Goal: Task Accomplishment & Management: Use online tool/utility

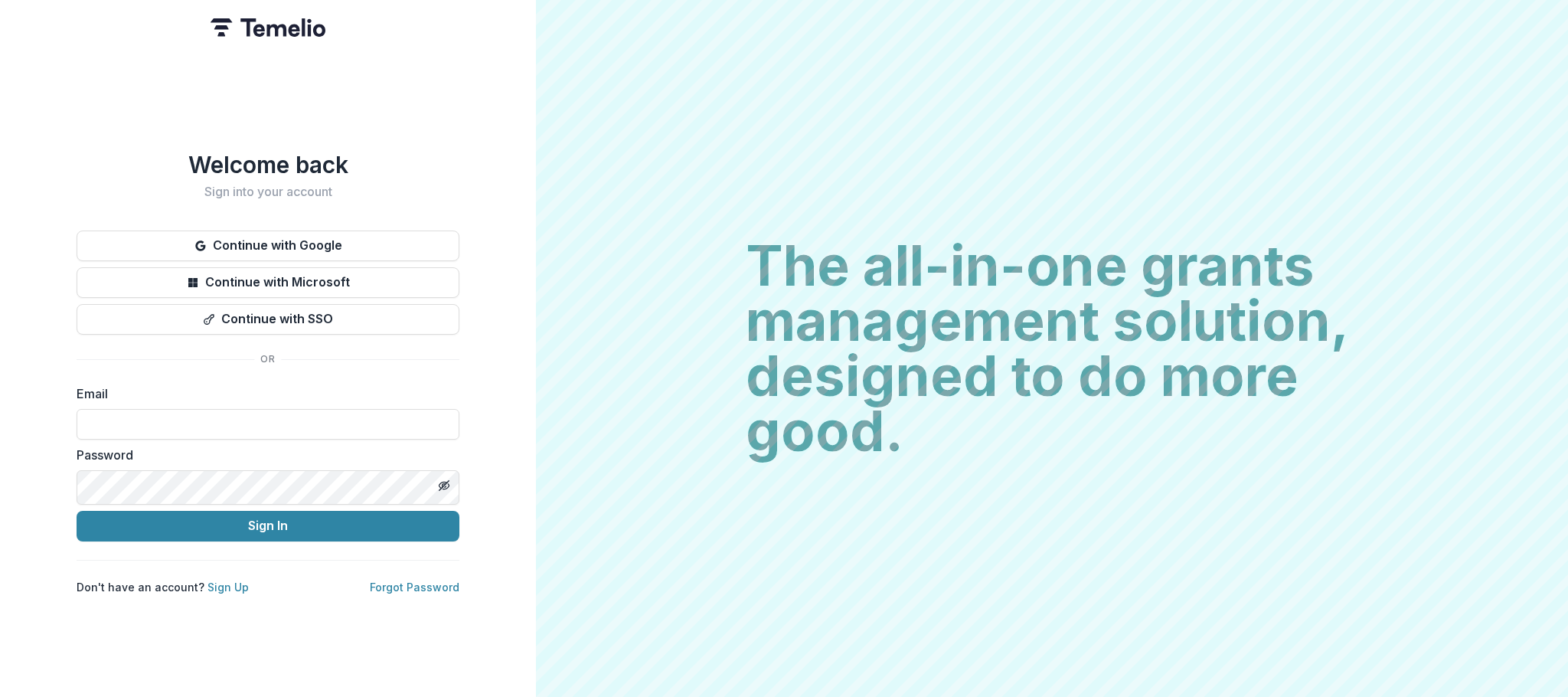
type input "**********"
click at [268, 535] on button "Sign In" at bounding box center [268, 525] width 383 height 31
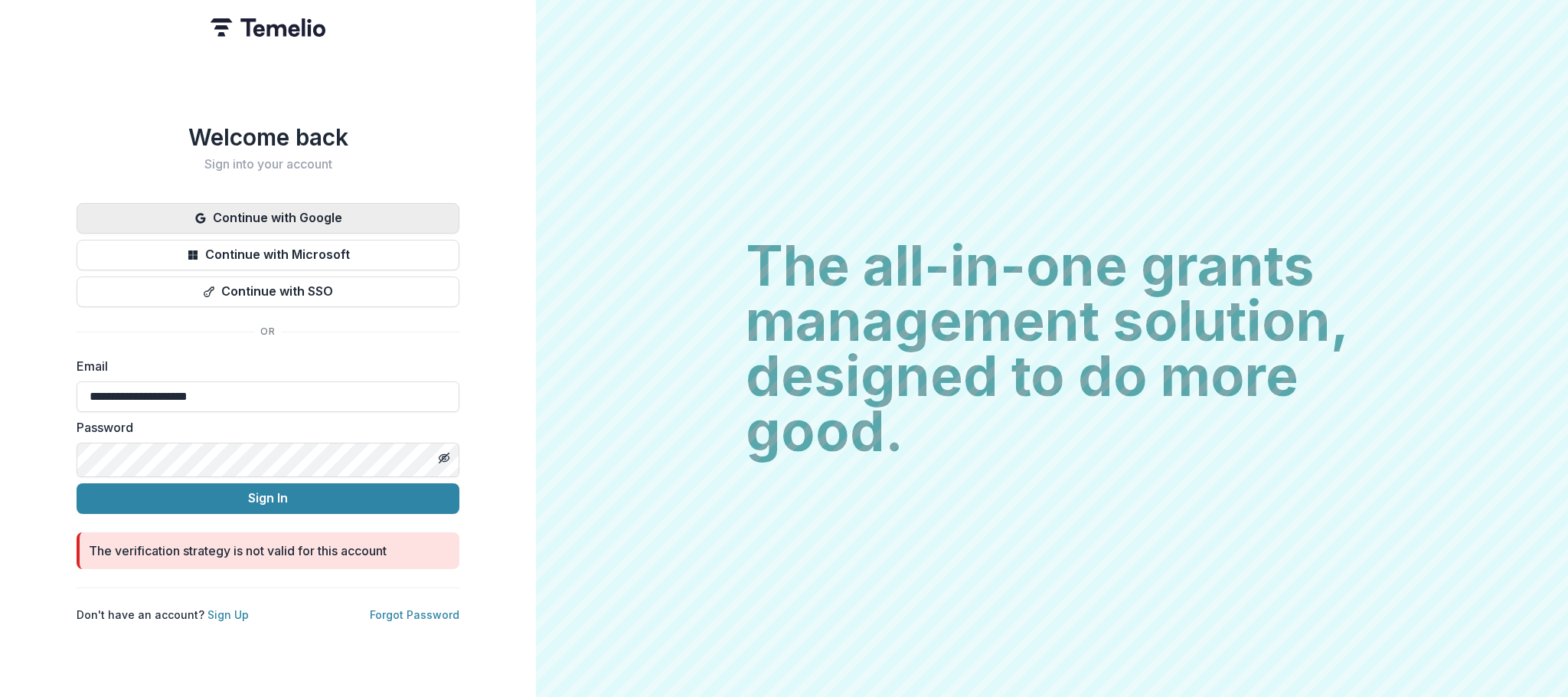
click at [178, 203] on button "Continue with Google" at bounding box center [268, 218] width 383 height 31
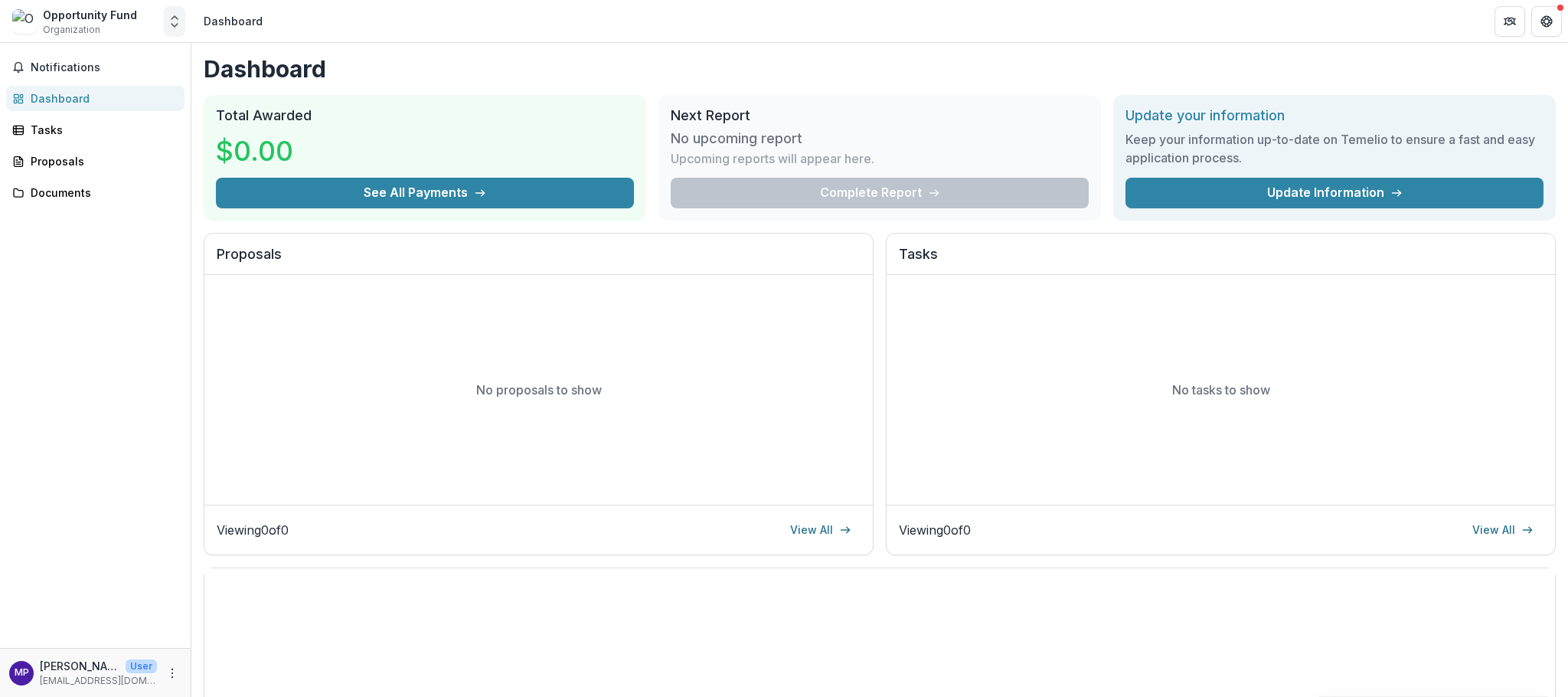
click at [176, 28] on icon "Open entity switcher" at bounding box center [174, 20] width 15 height 15
click at [115, 137] on link "Contributor Portal" at bounding box center [98, 123] width 183 height 28
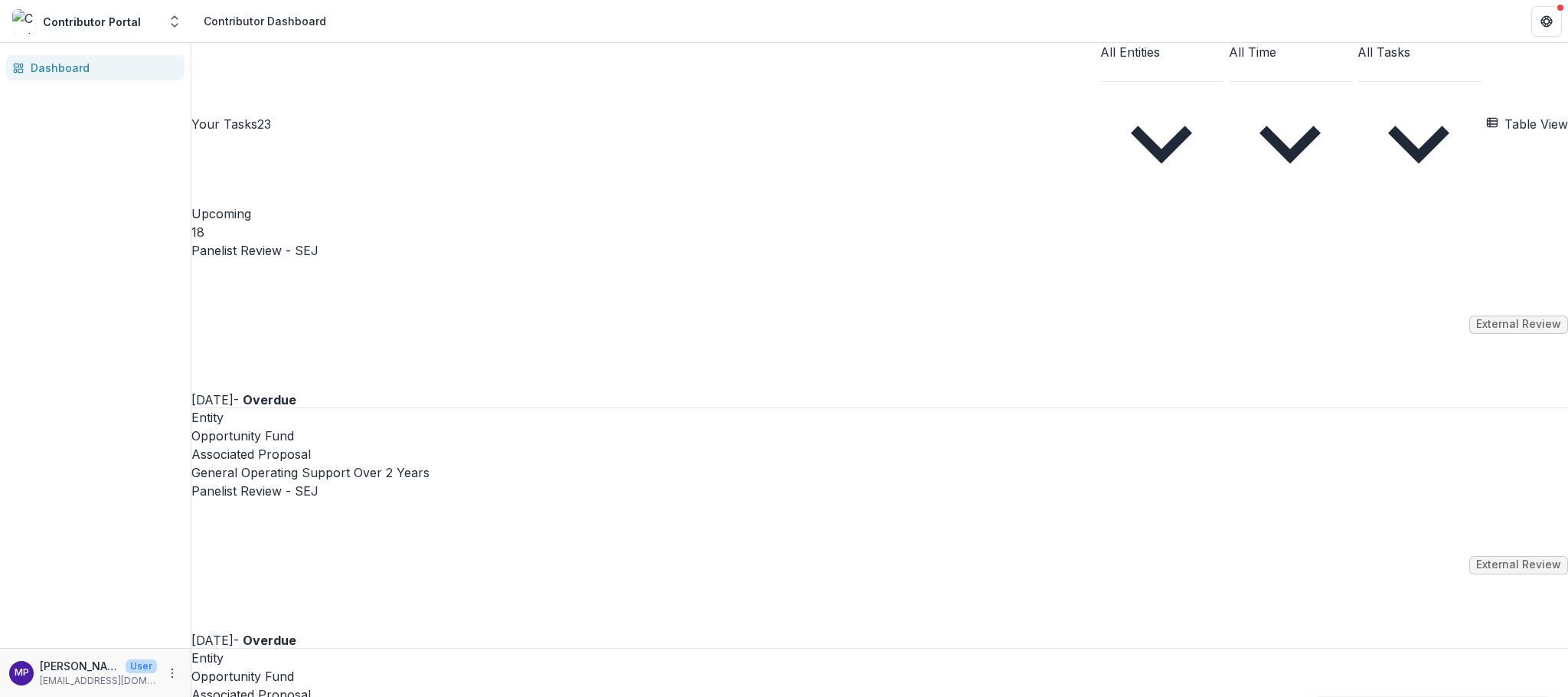
drag, startPoint x: 543, startPoint y: 182, endPoint x: 542, endPoint y: 191, distance: 9.1
click at [318, 241] on link "Panelist Review - SEJ" at bounding box center [254, 250] width 127 height 18
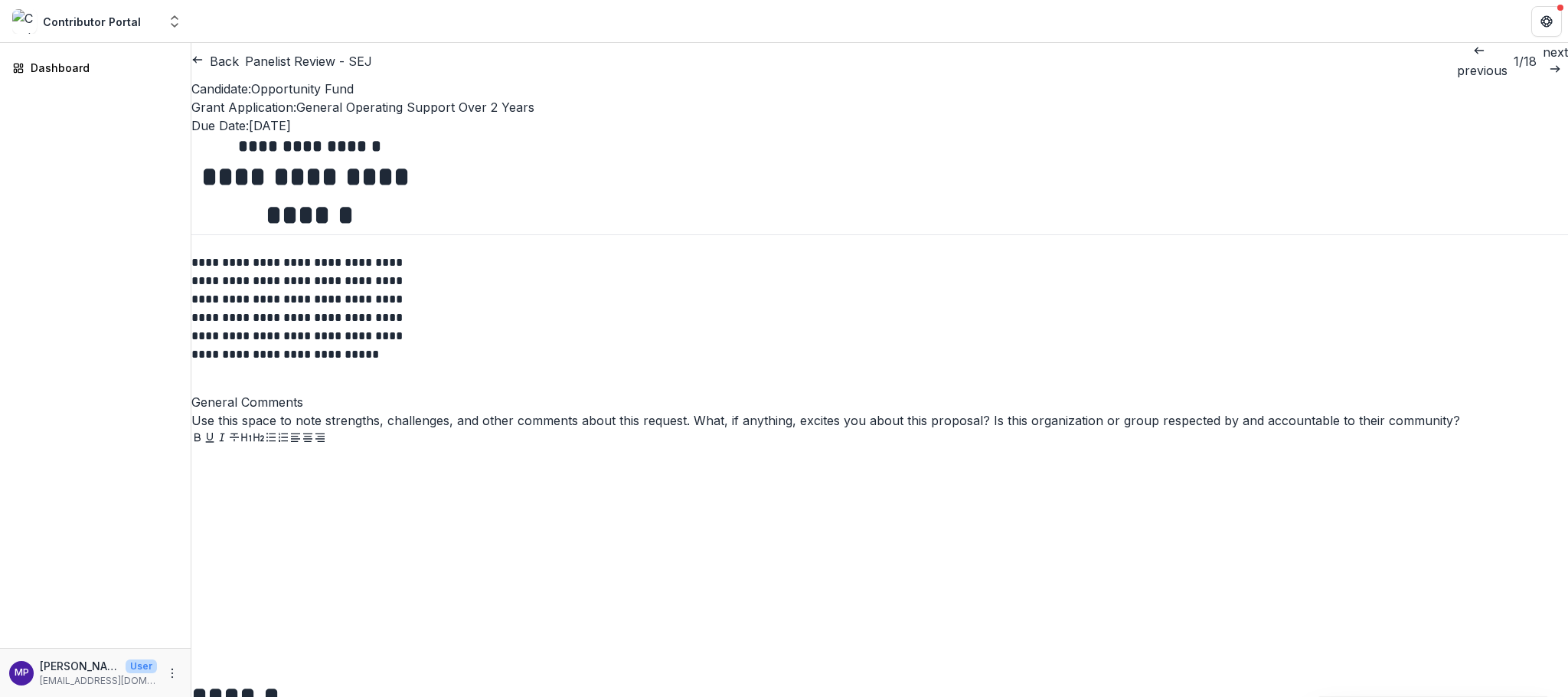
click at [1543, 61] on p "next" at bounding box center [1555, 51] width 25 height 18
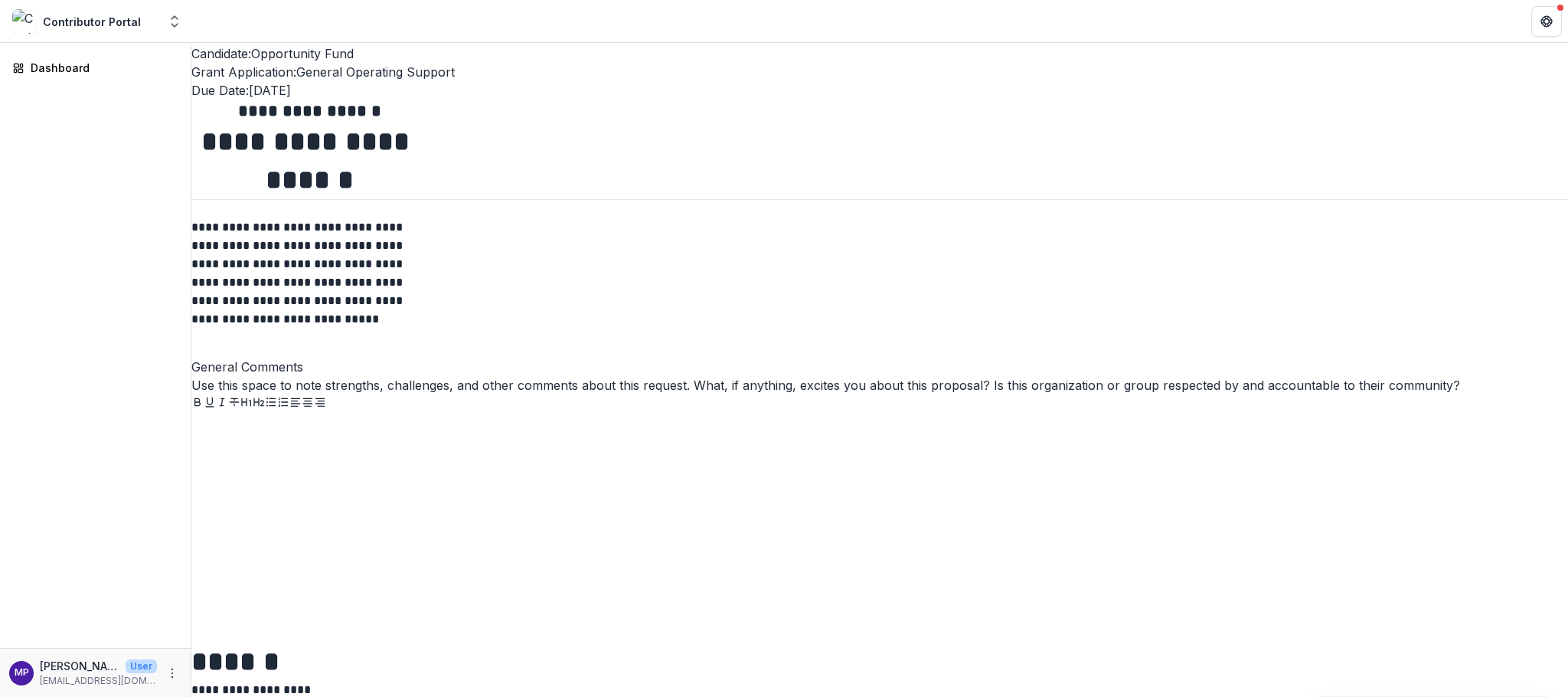
scroll to position [825, 0]
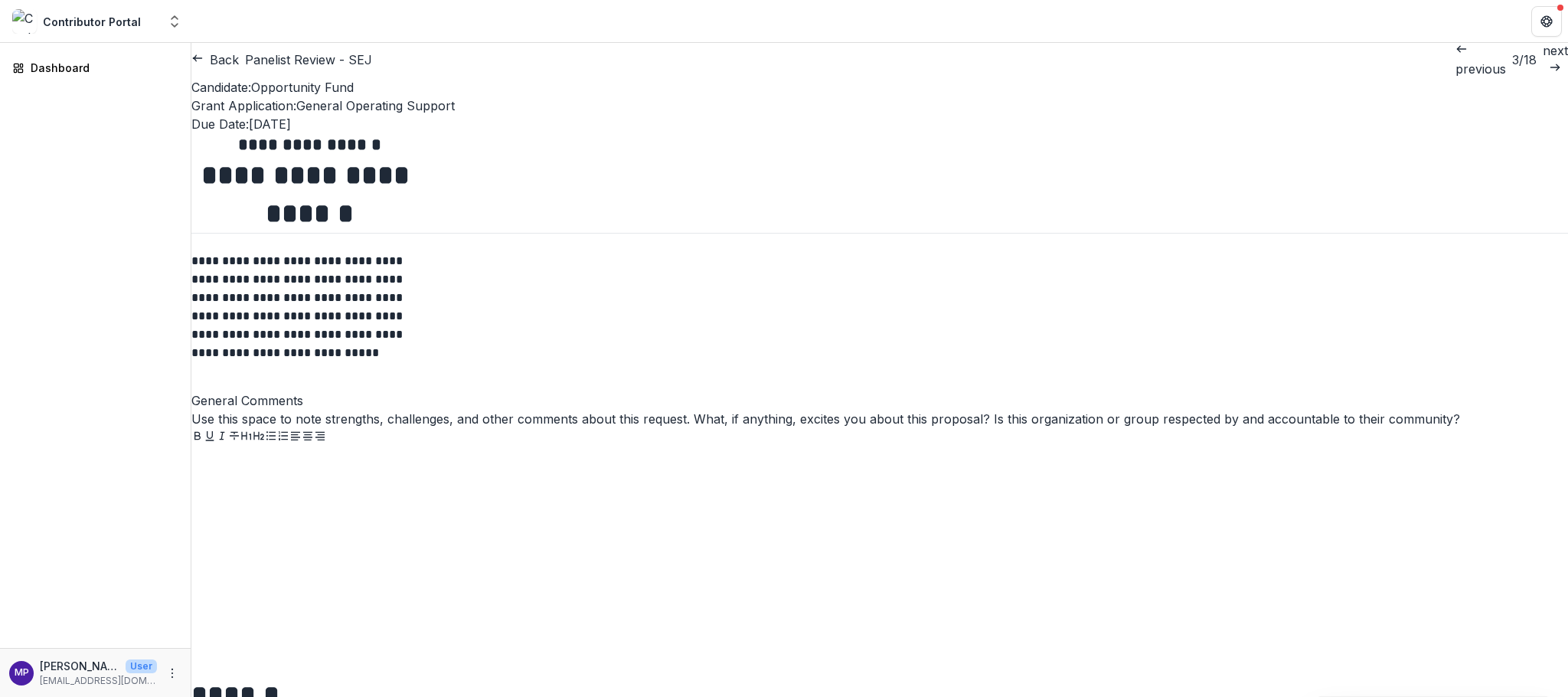
scroll to position [0, 282]
click at [1543, 60] on p "next" at bounding box center [1555, 50] width 25 height 18
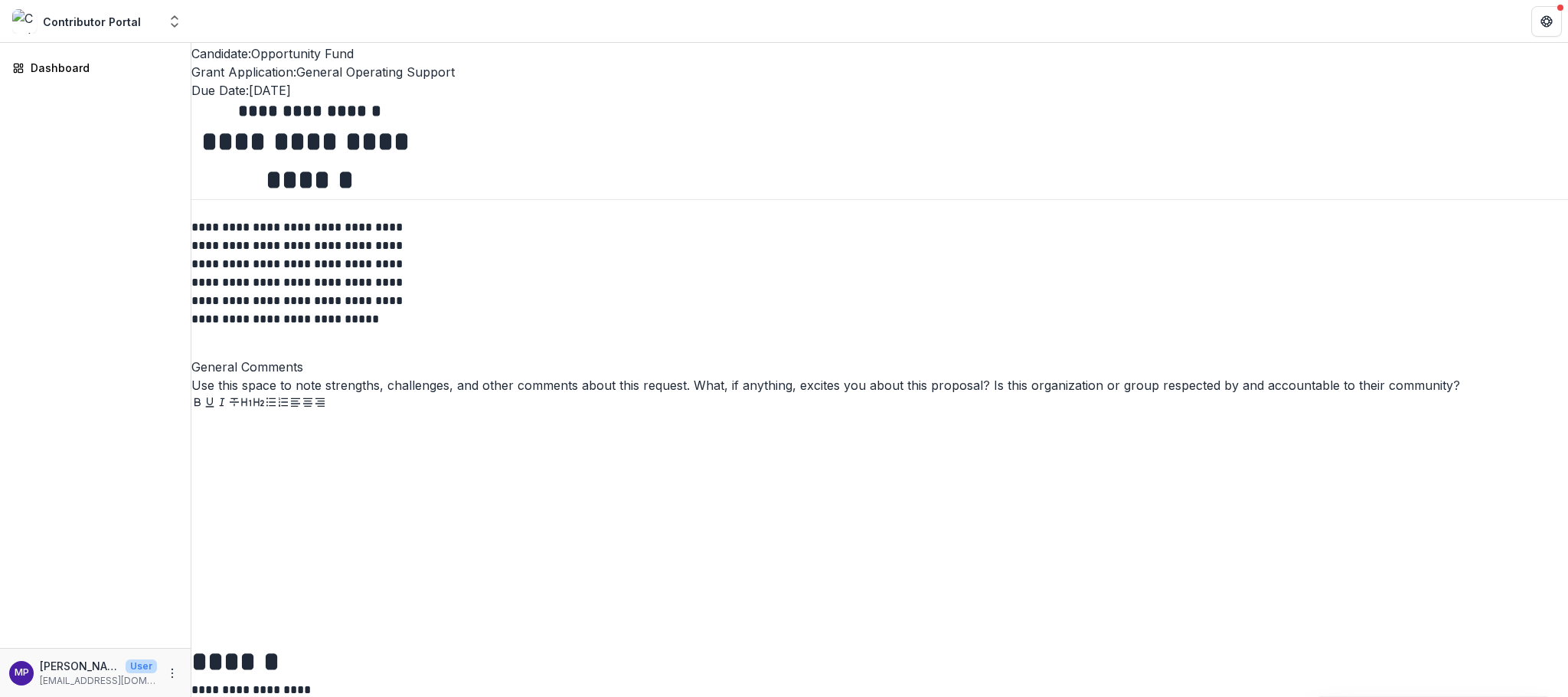
scroll to position [761, 0]
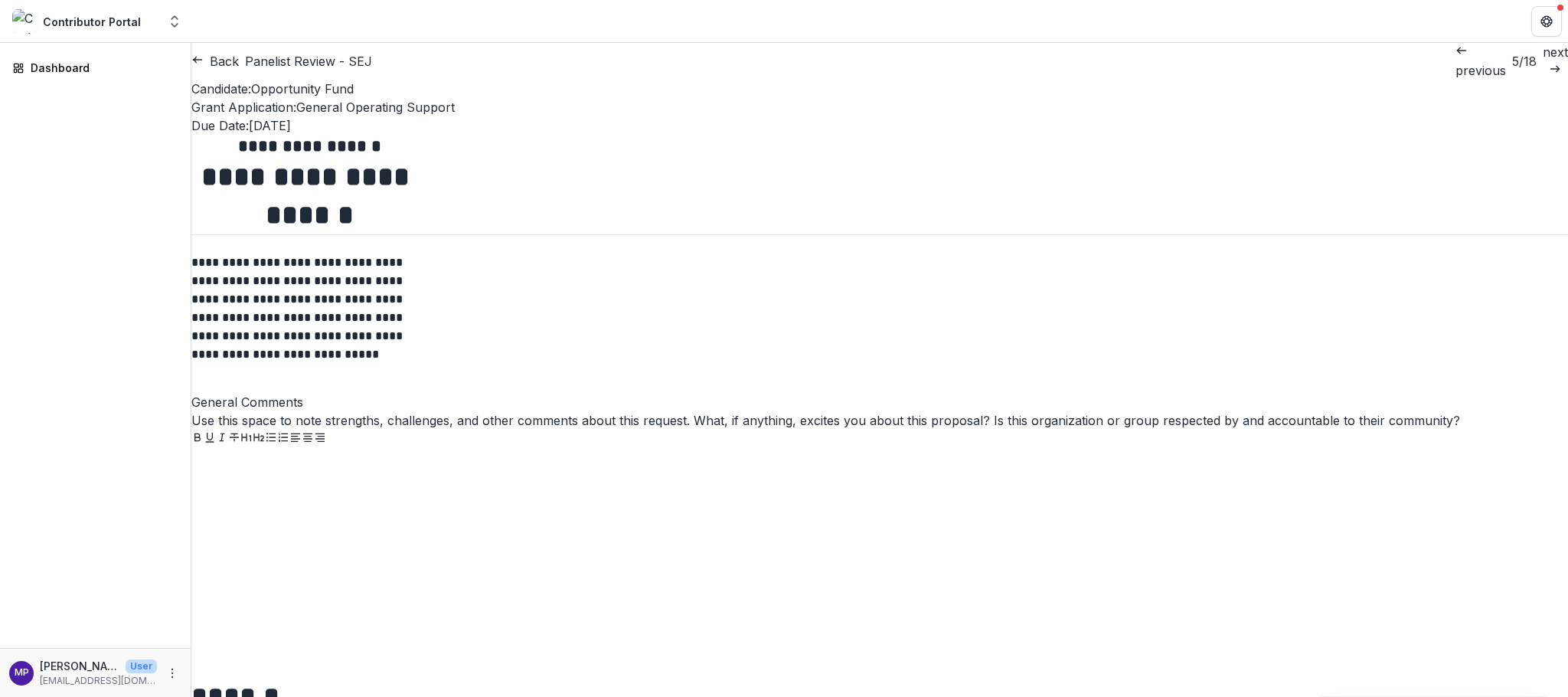
scroll to position [0, 0]
click at [1543, 61] on p "next" at bounding box center [1555, 51] width 25 height 18
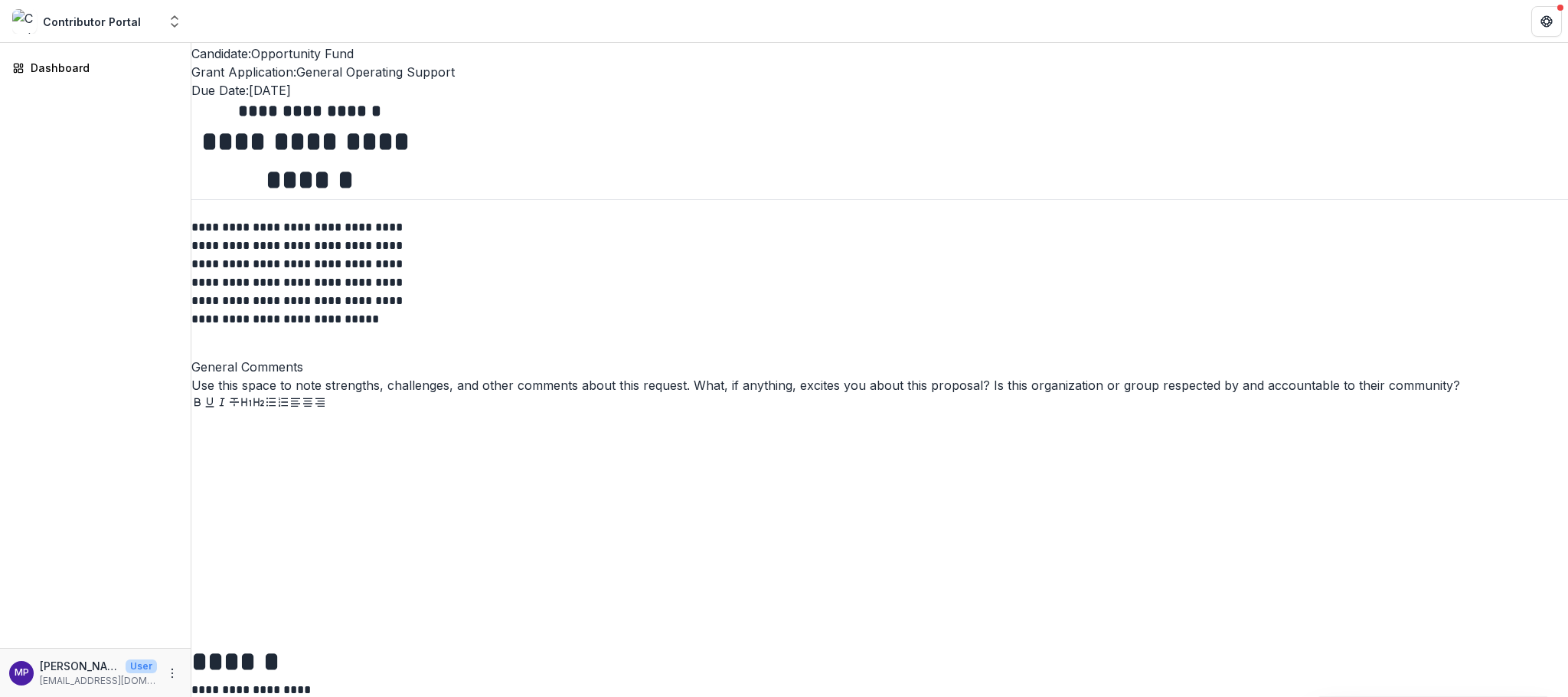
scroll to position [829, 0]
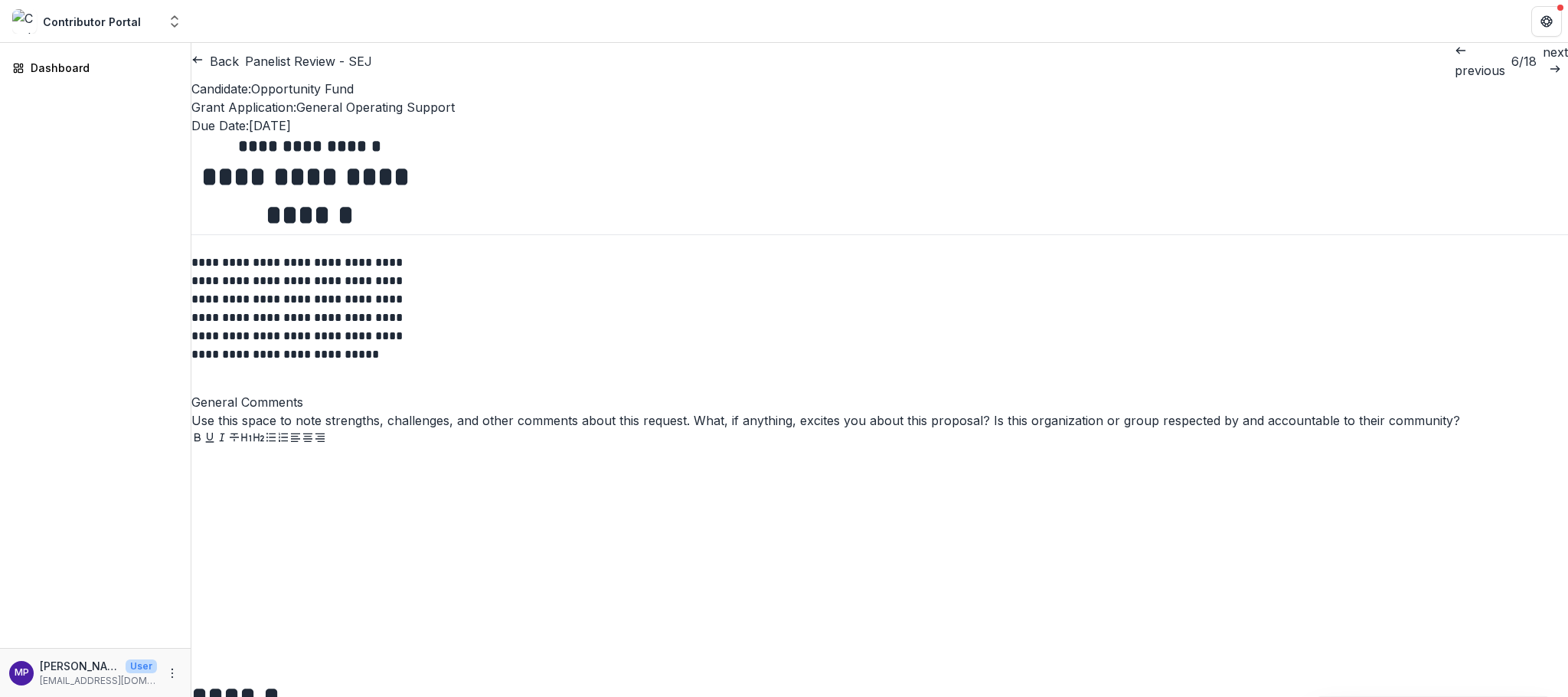
scroll to position [0, 0]
click at [1543, 61] on p "next" at bounding box center [1555, 51] width 25 height 18
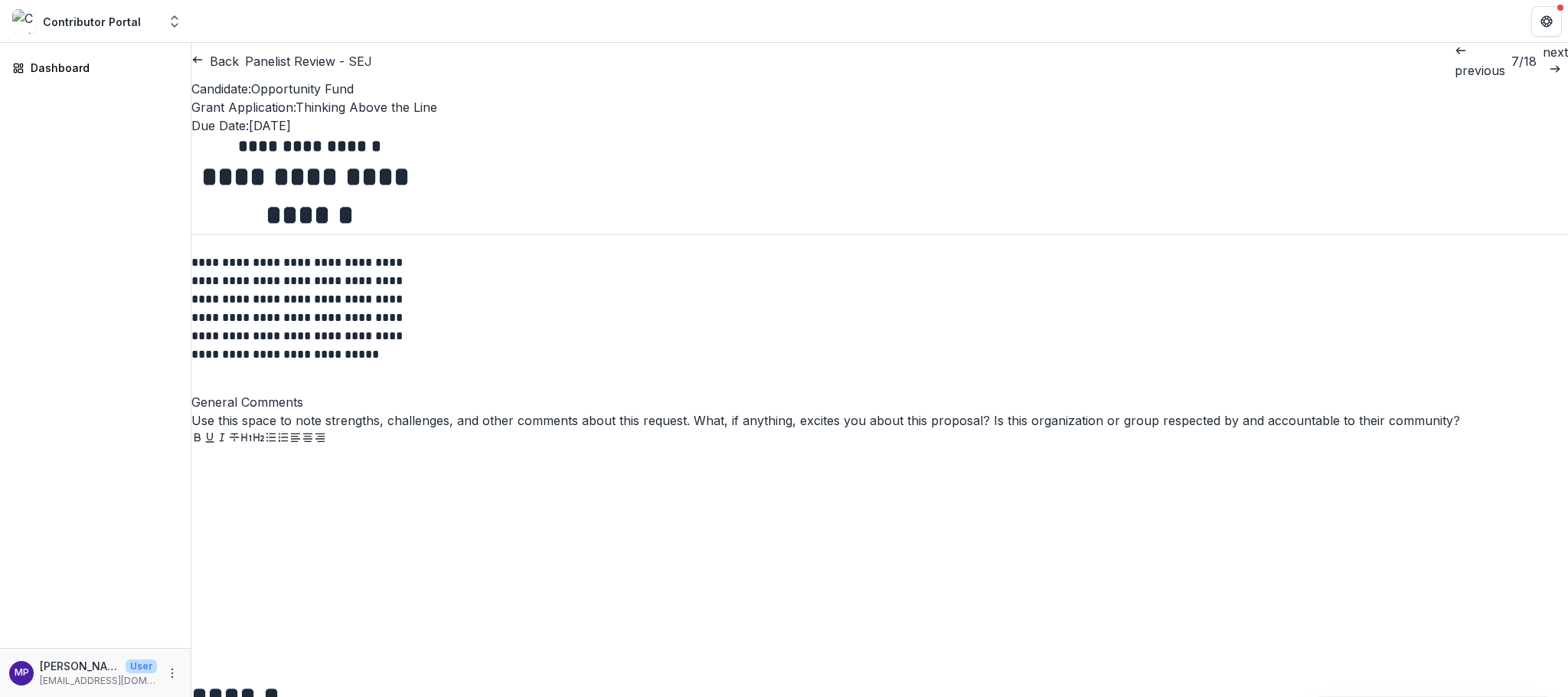
scroll to position [1612, 0]
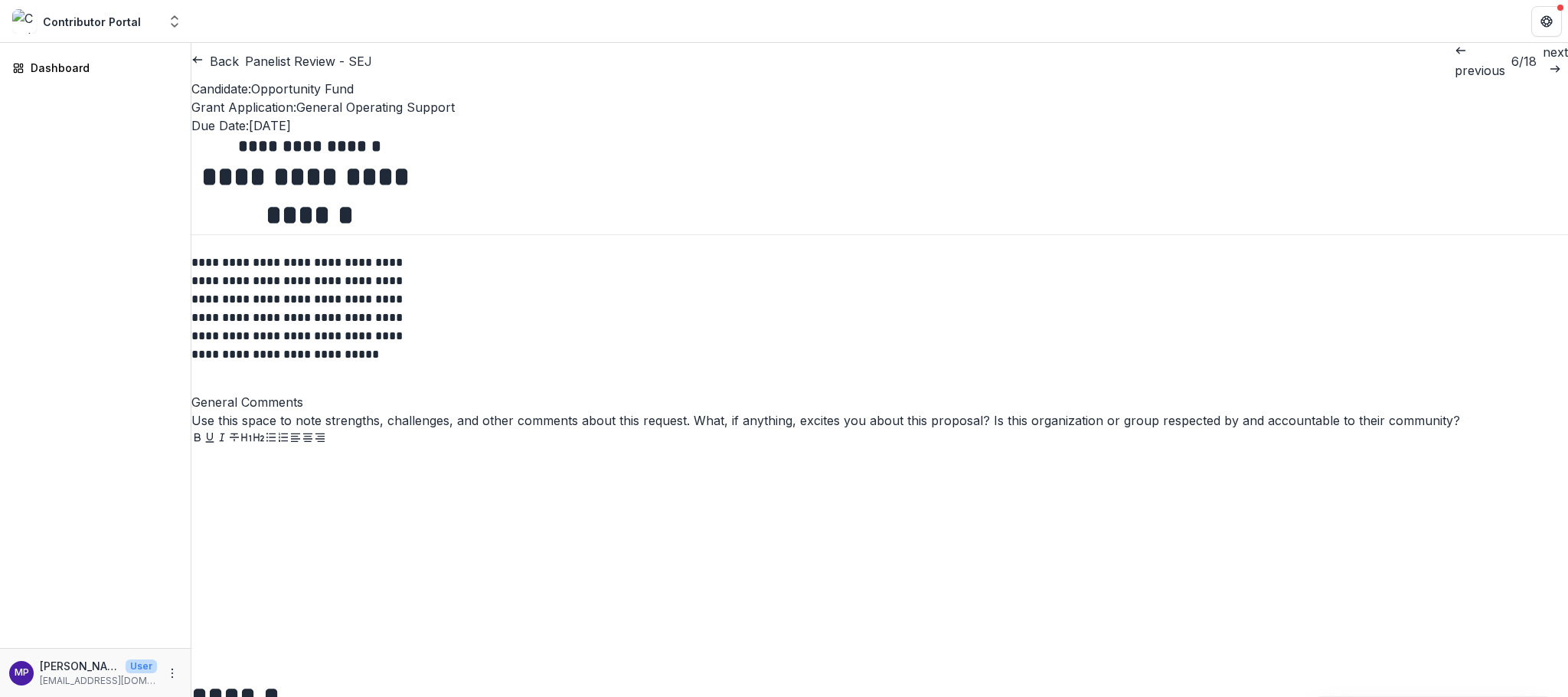
scroll to position [9, 0]
click at [1543, 61] on p "next" at bounding box center [1555, 51] width 25 height 18
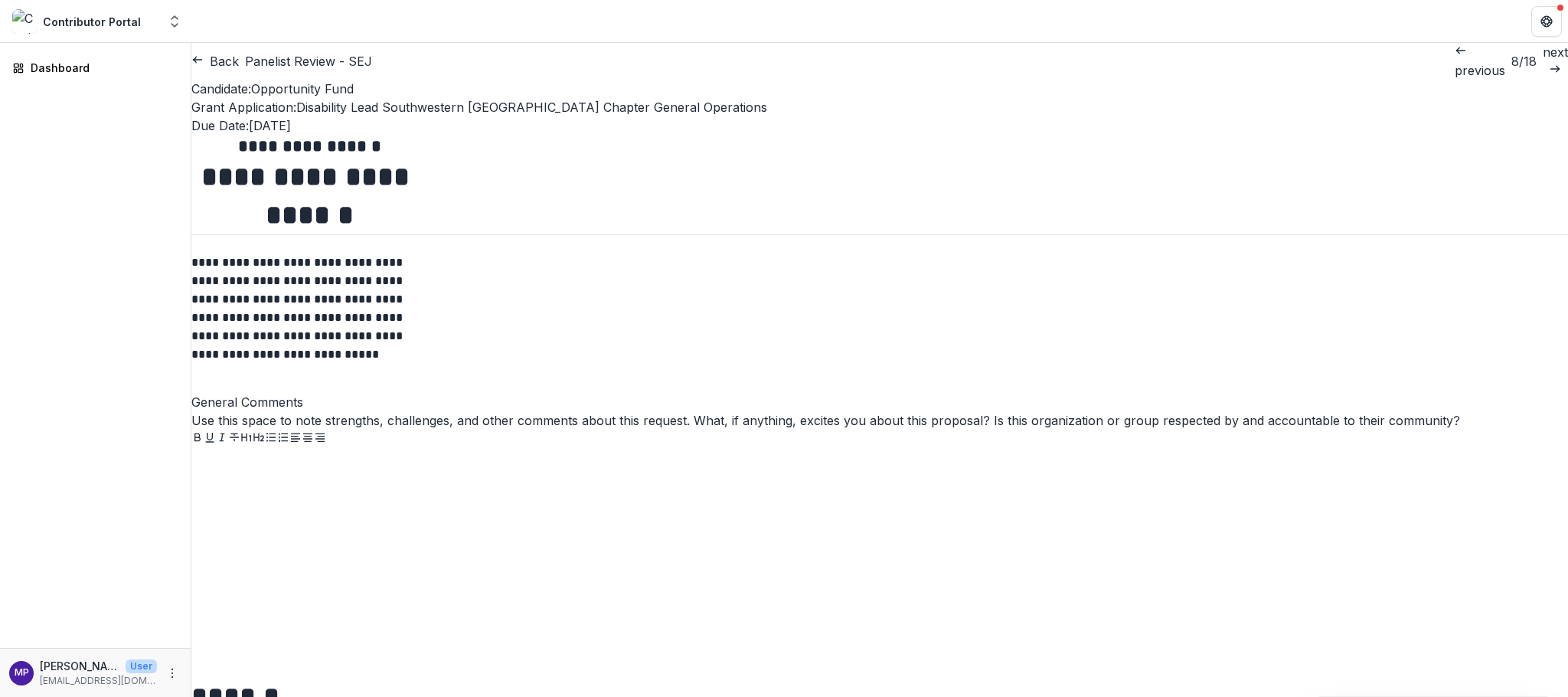
scroll to position [862, 0]
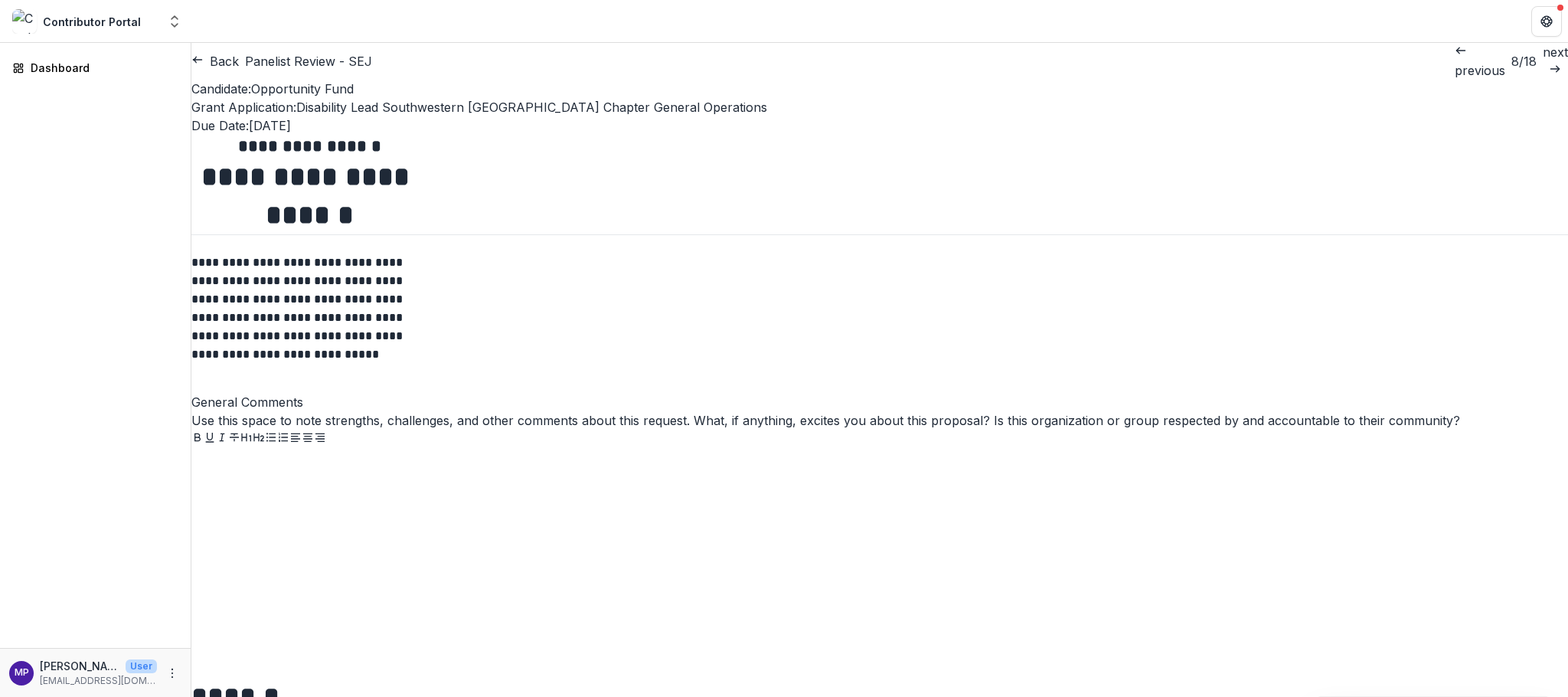
scroll to position [1388, 0]
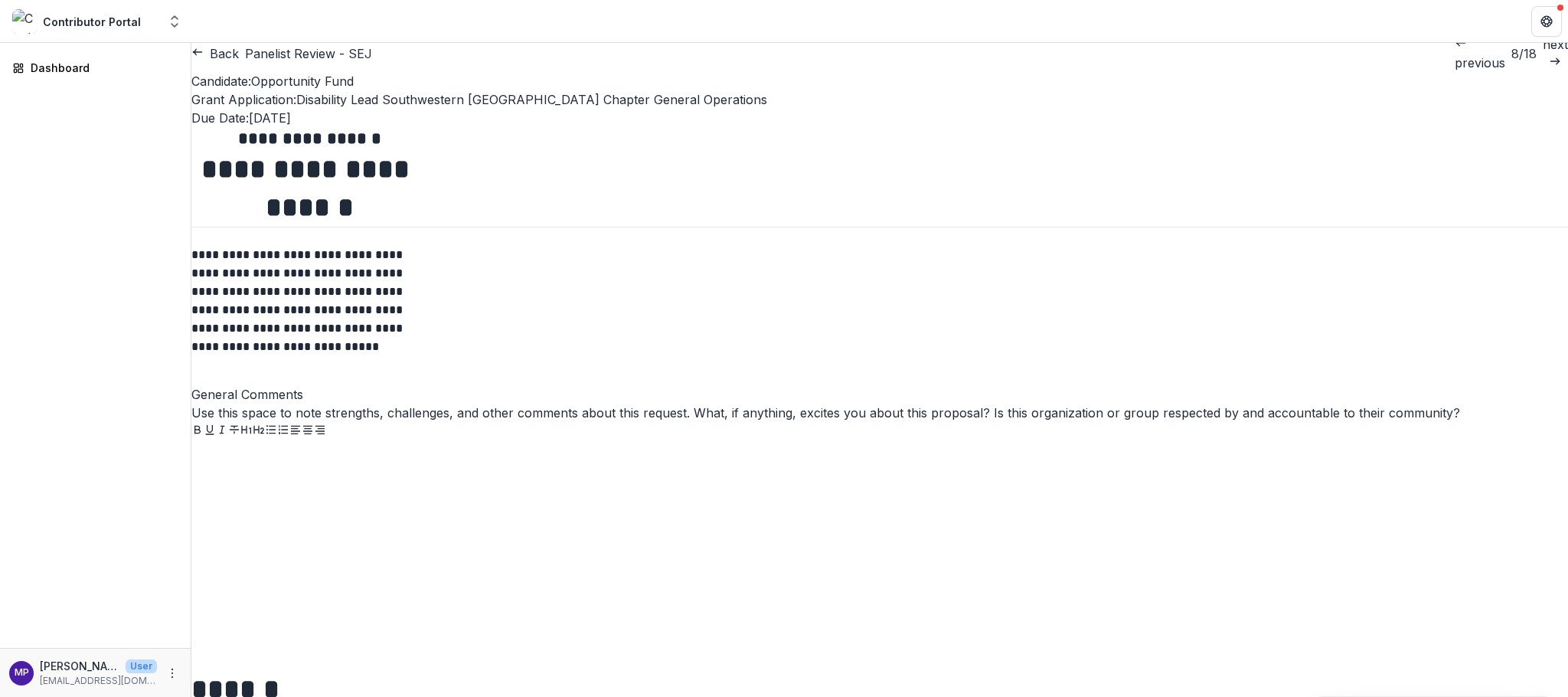
scroll to position [6033, 0]
click at [1543, 54] on p "next" at bounding box center [1555, 44] width 25 height 18
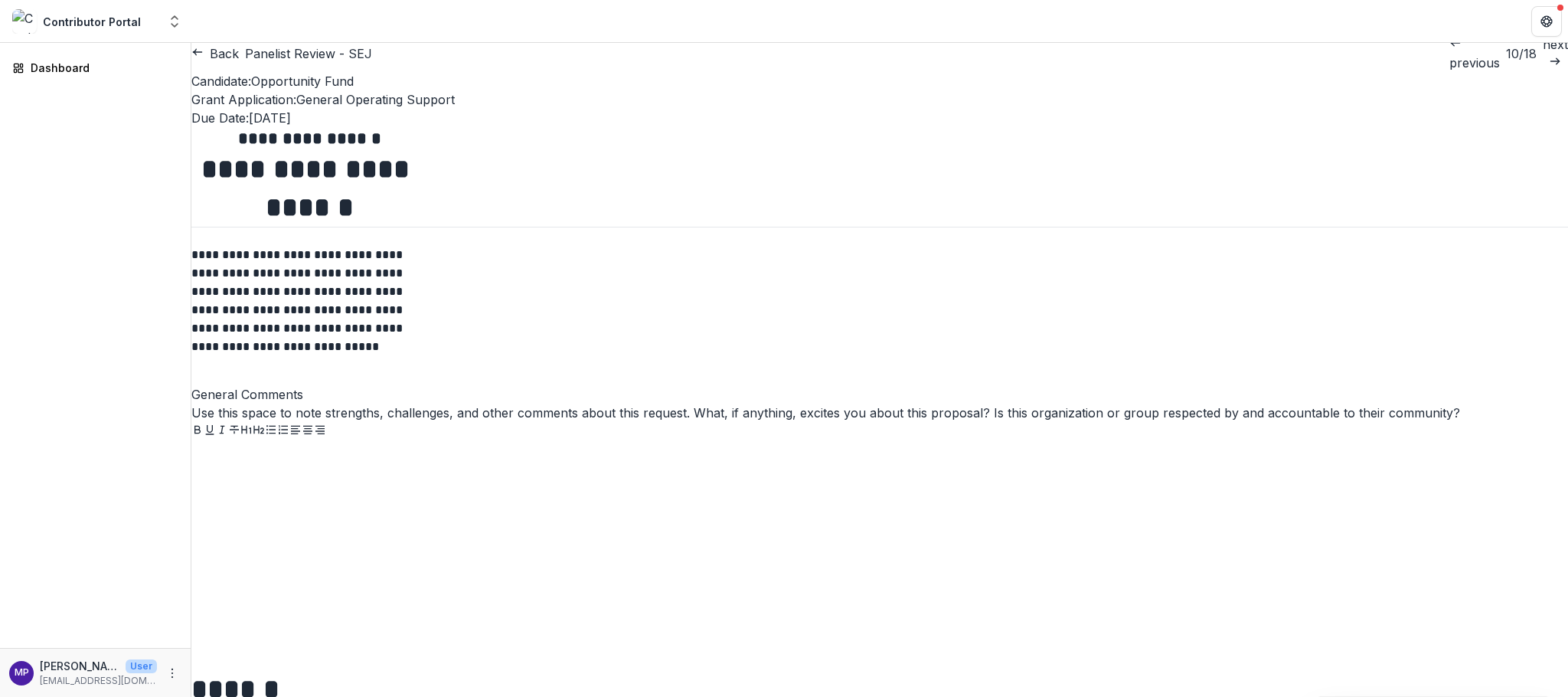
click at [1543, 54] on p "next" at bounding box center [1555, 44] width 25 height 18
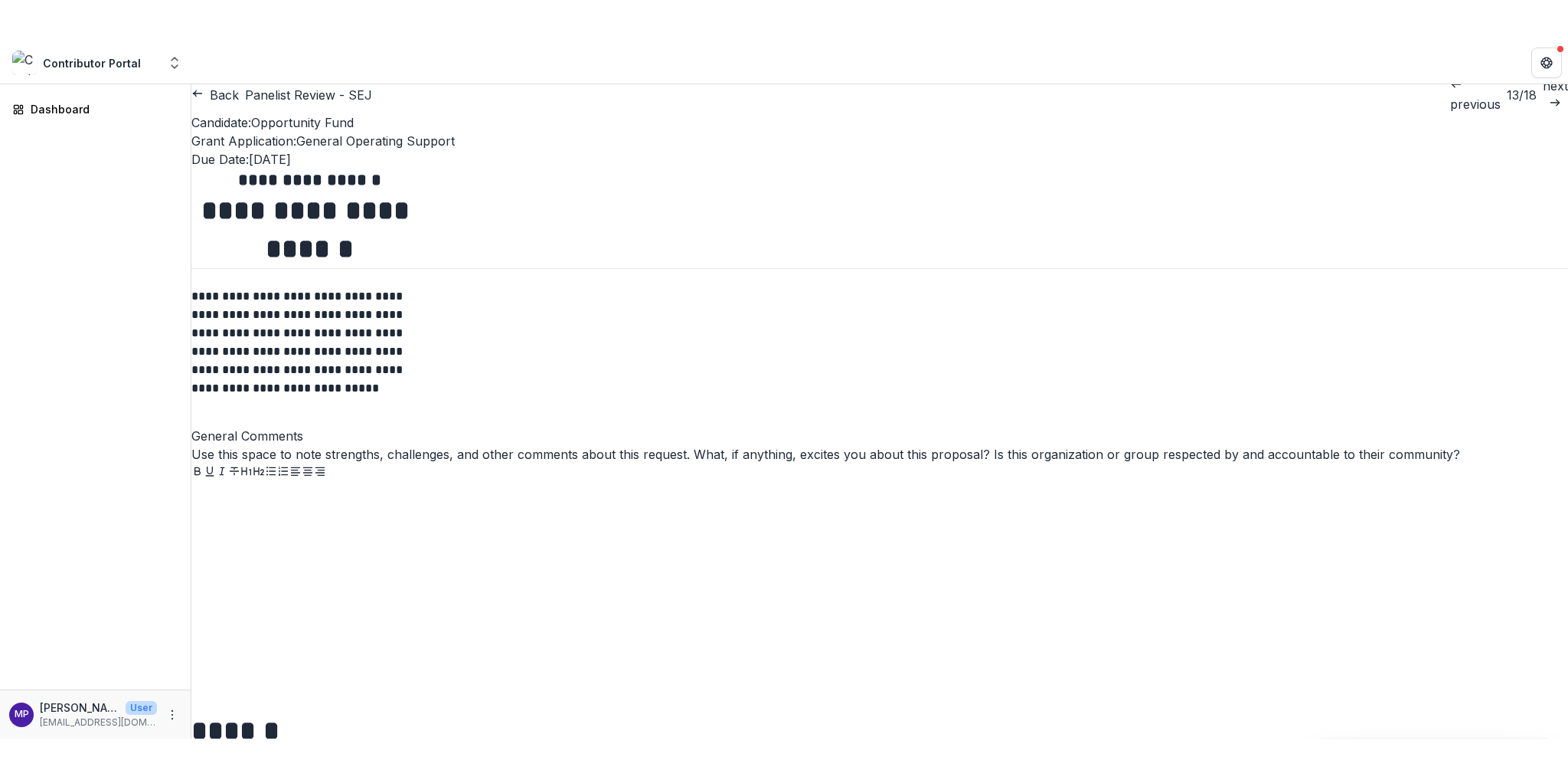
scroll to position [5599, 0]
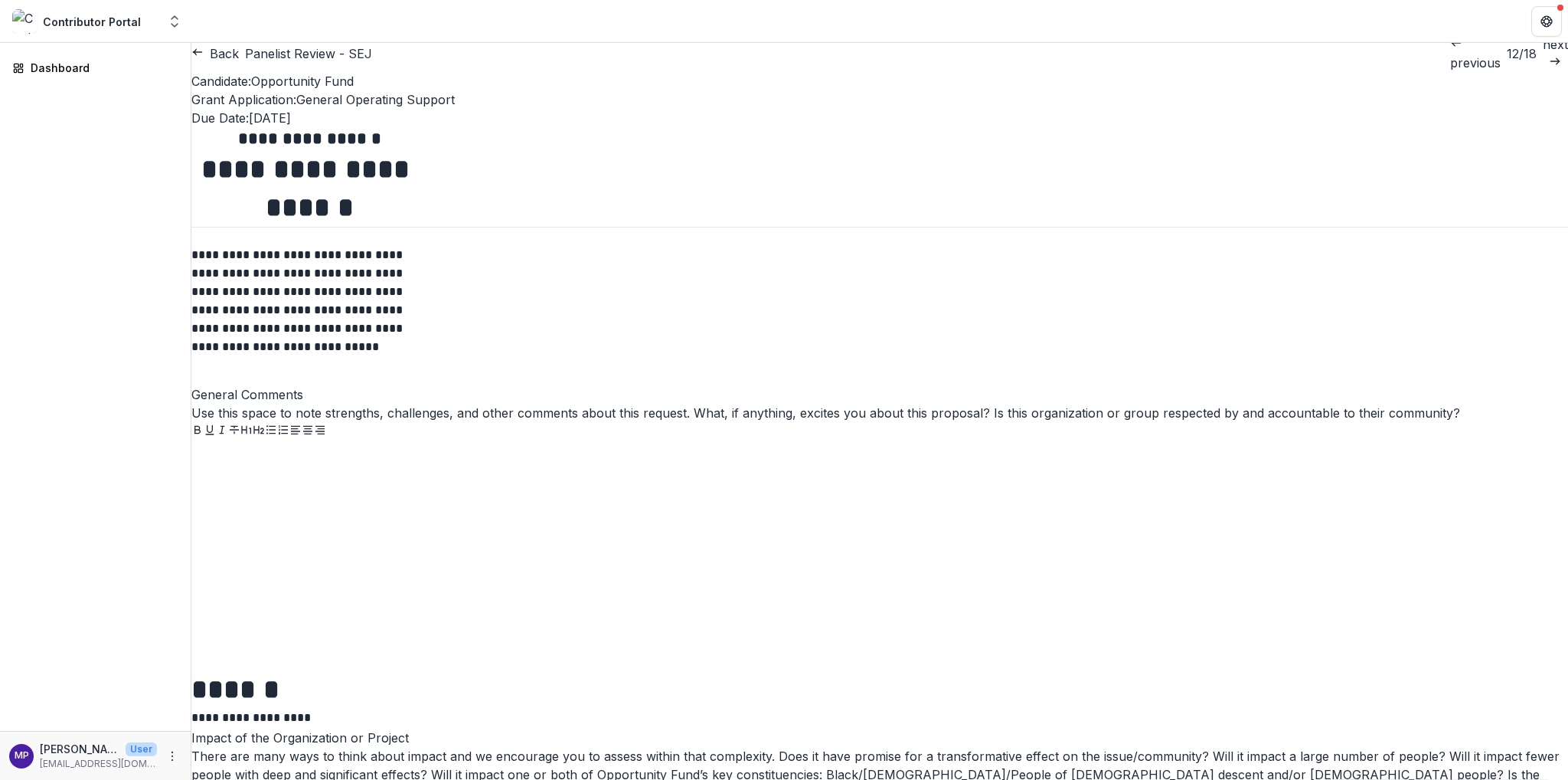
click at [1543, 54] on p "next" at bounding box center [1555, 44] width 25 height 18
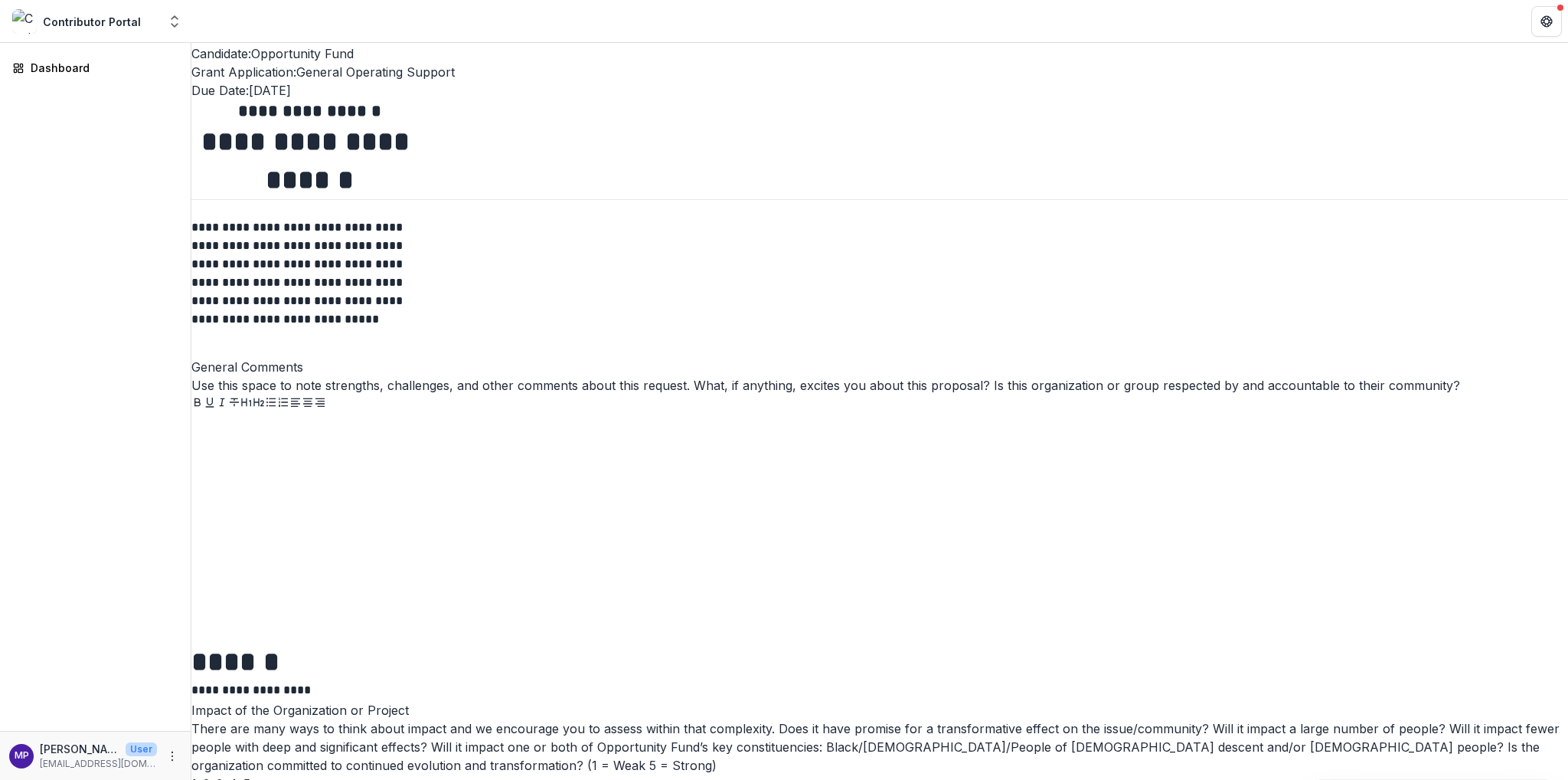
scroll to position [823, 0]
click at [223, 696] on span "3" at bounding box center [219, 783] width 7 height 15
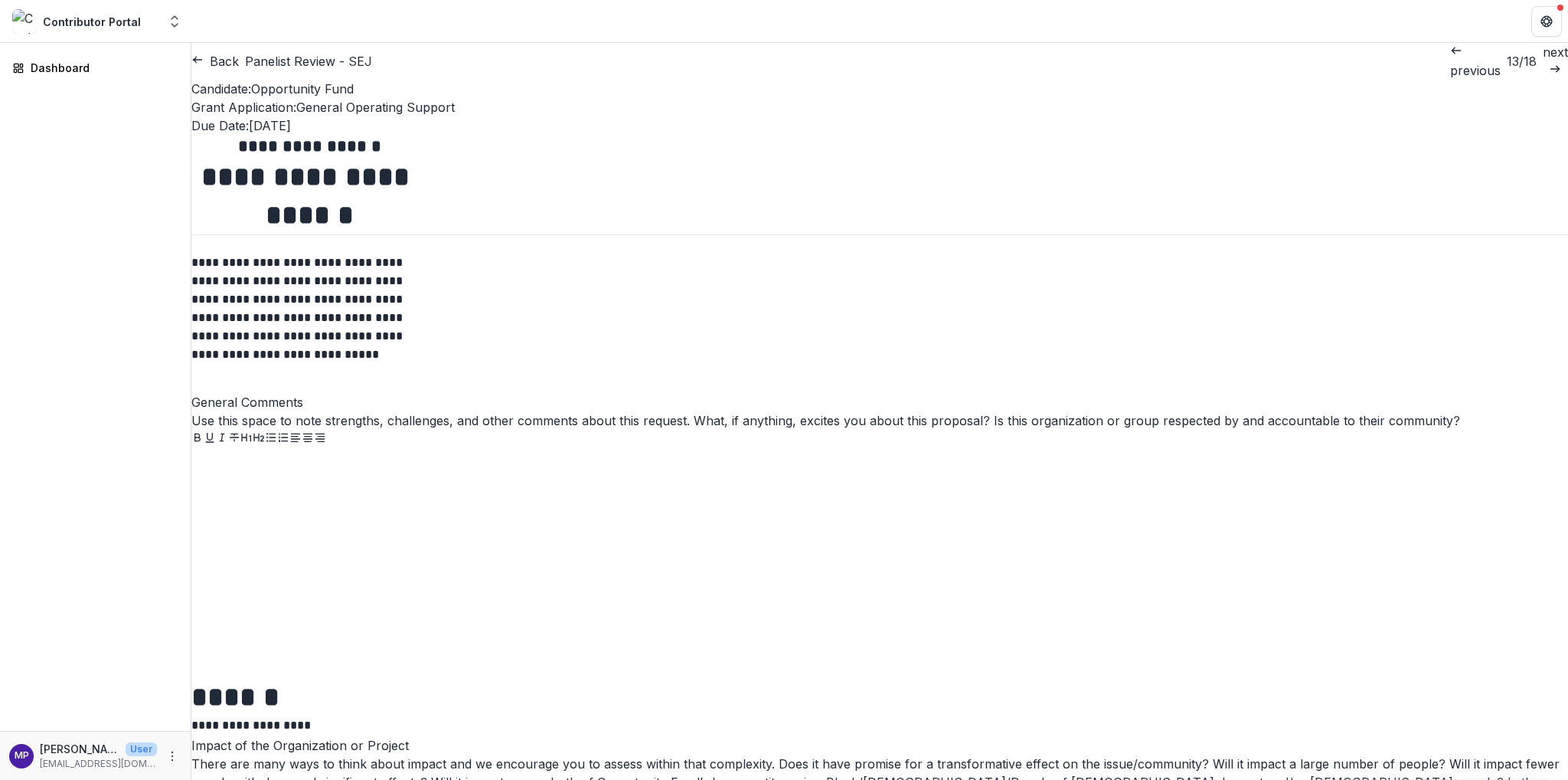
scroll to position [0, 0]
click at [1543, 61] on p "next" at bounding box center [1555, 51] width 25 height 18
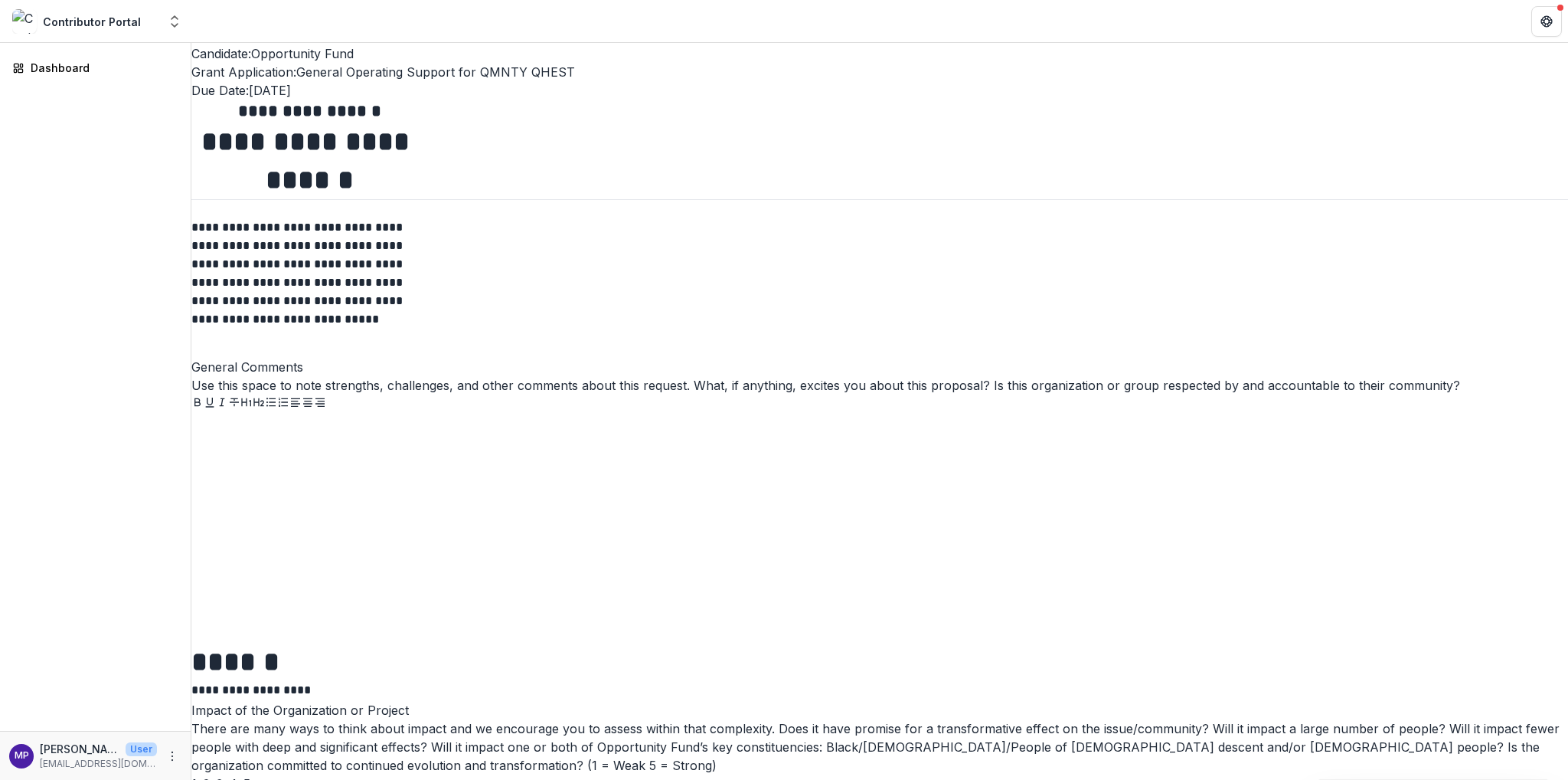
scroll to position [834, 0]
click at [237, 696] on span "4" at bounding box center [233, 783] width 9 height 15
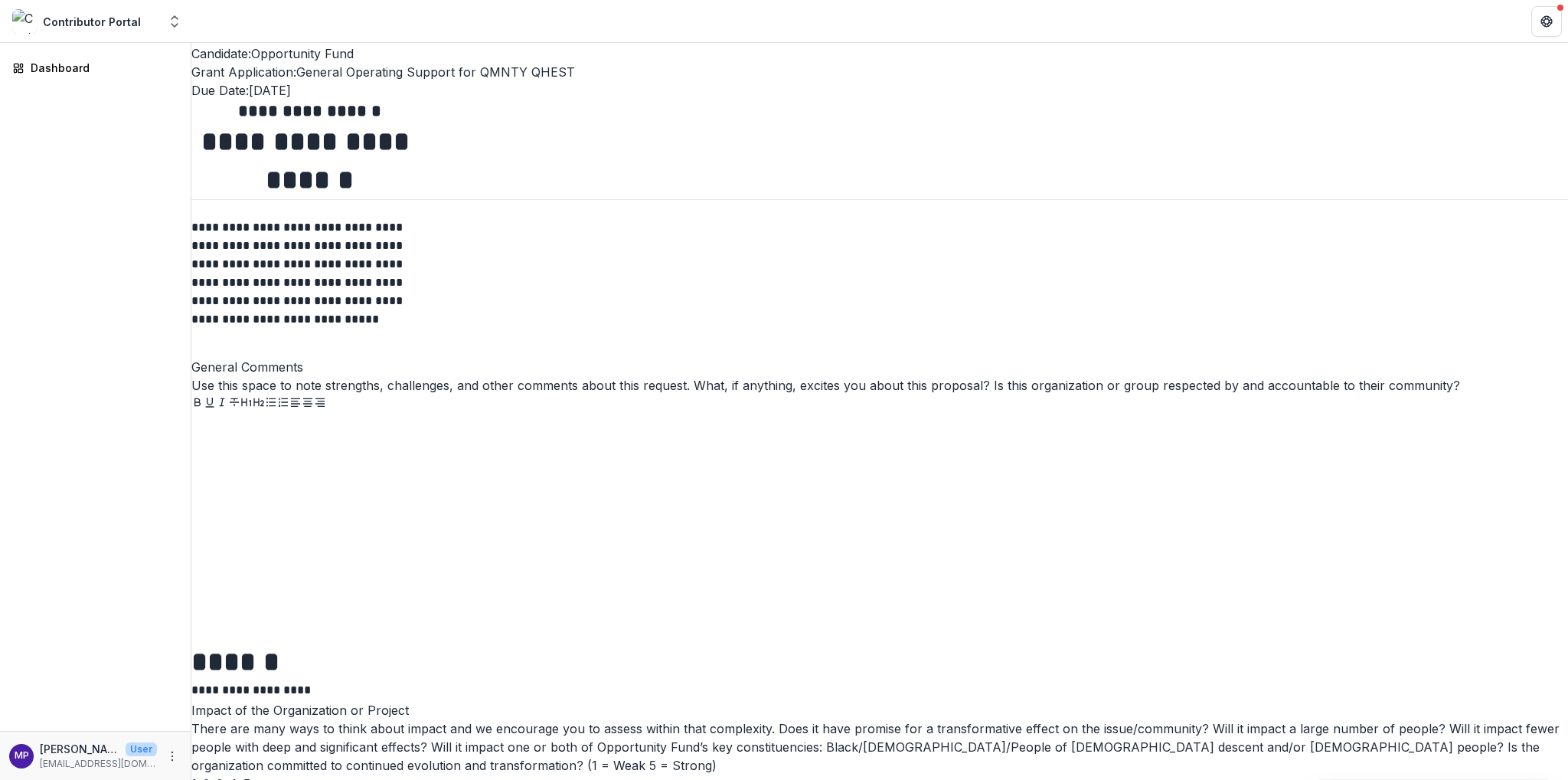
scroll to position [0, 0]
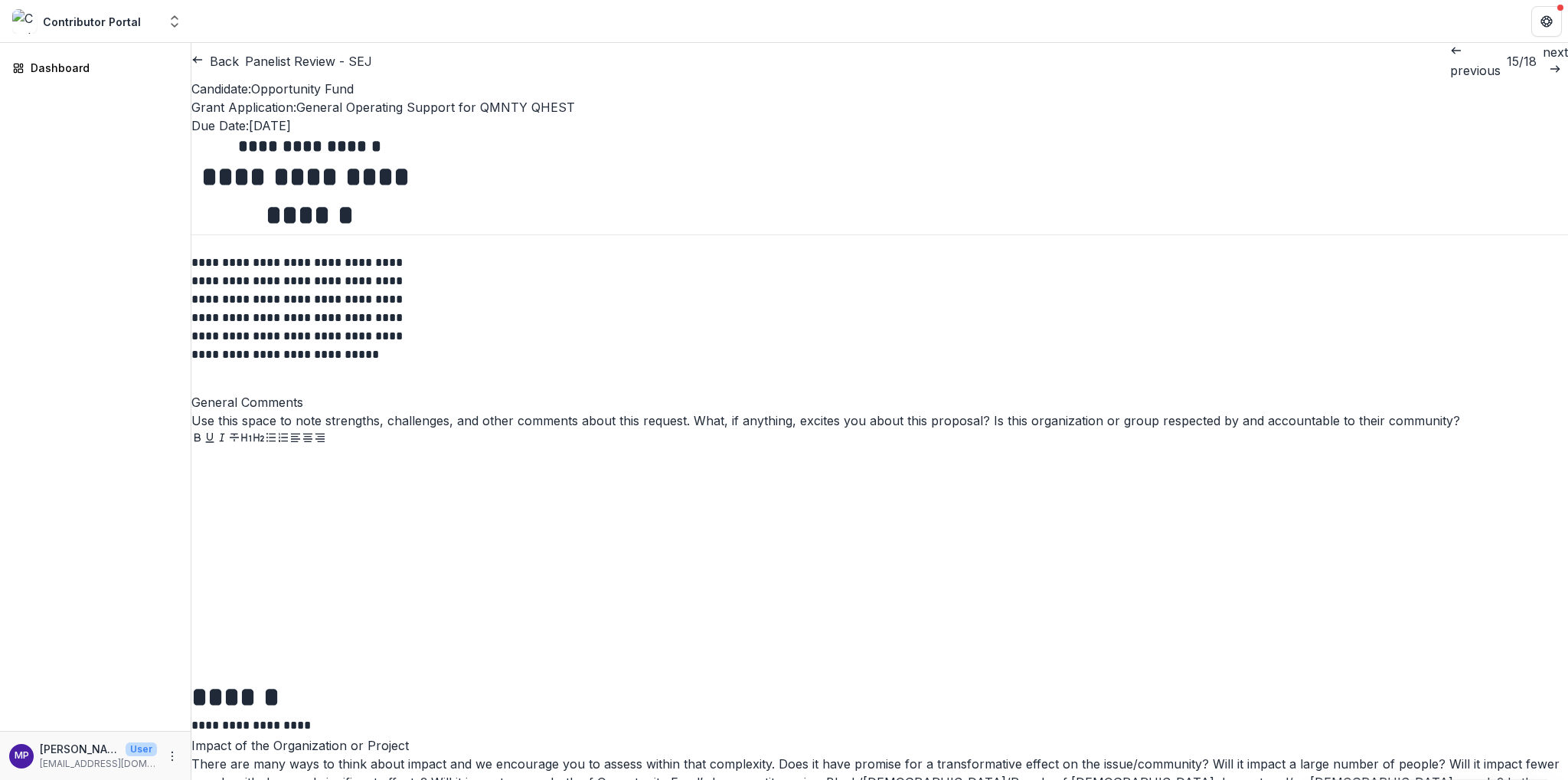
click at [1543, 61] on p "next" at bounding box center [1555, 51] width 25 height 18
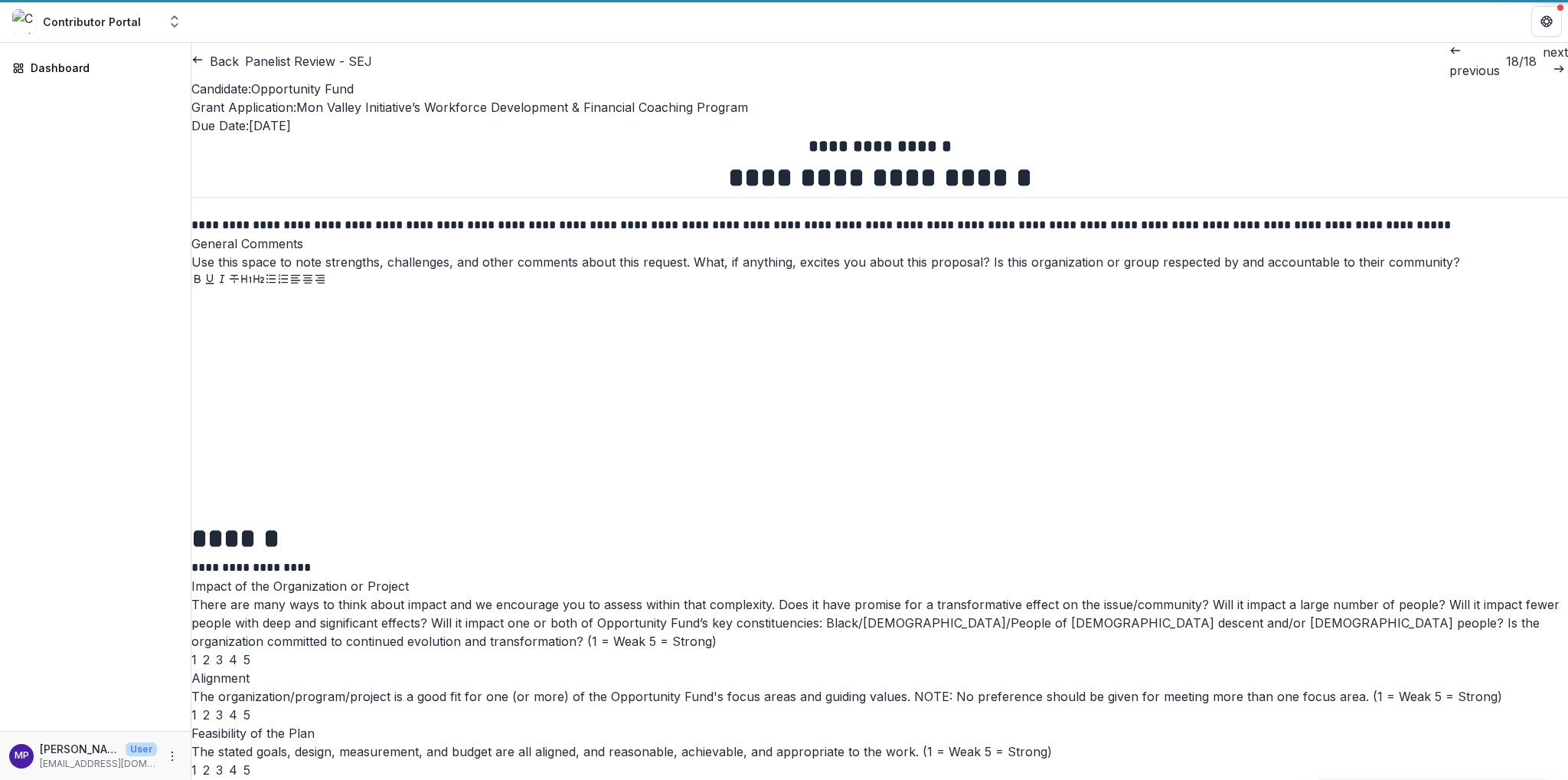
type input "*******"
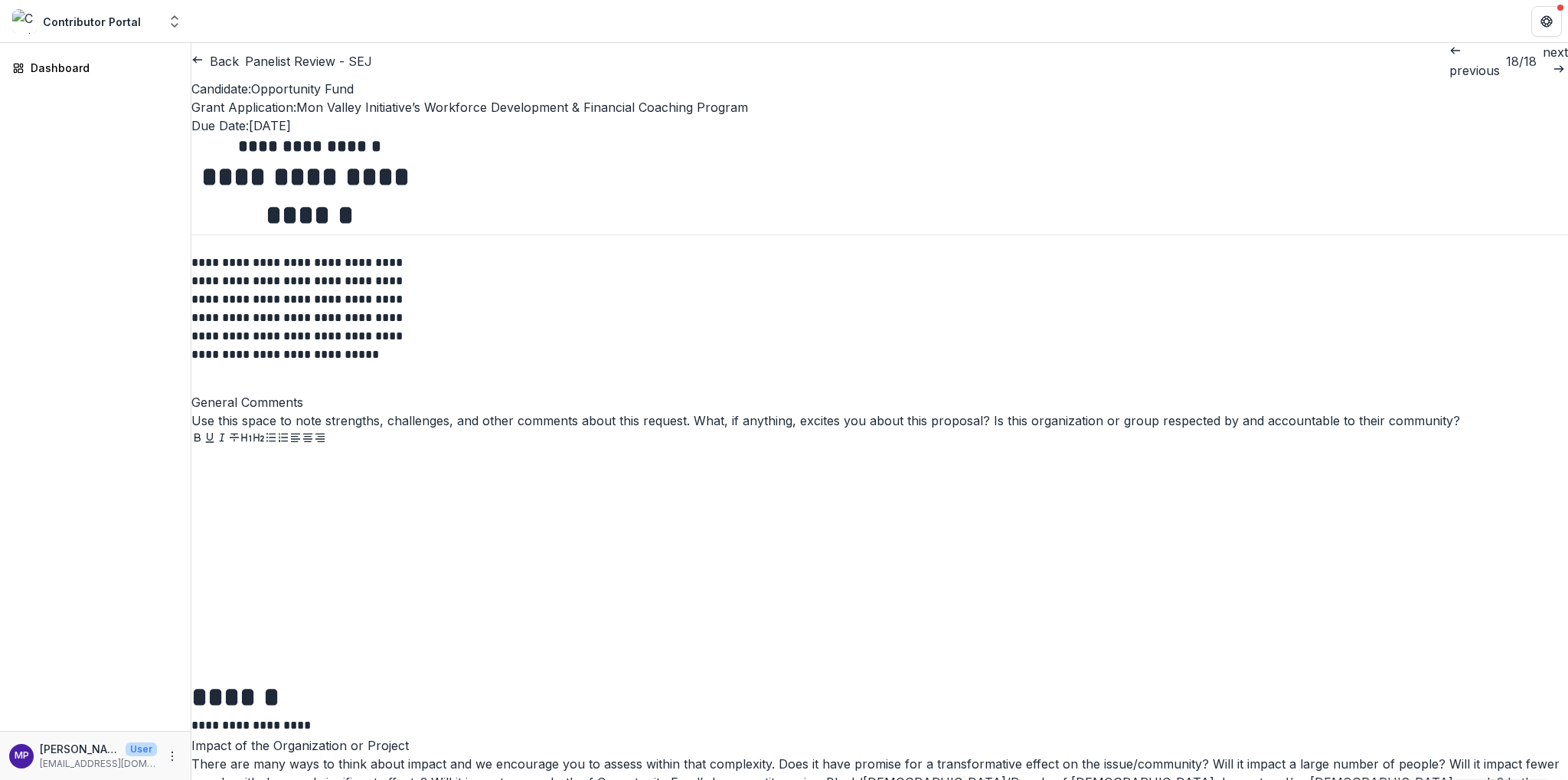
scroll to position [730, 0]
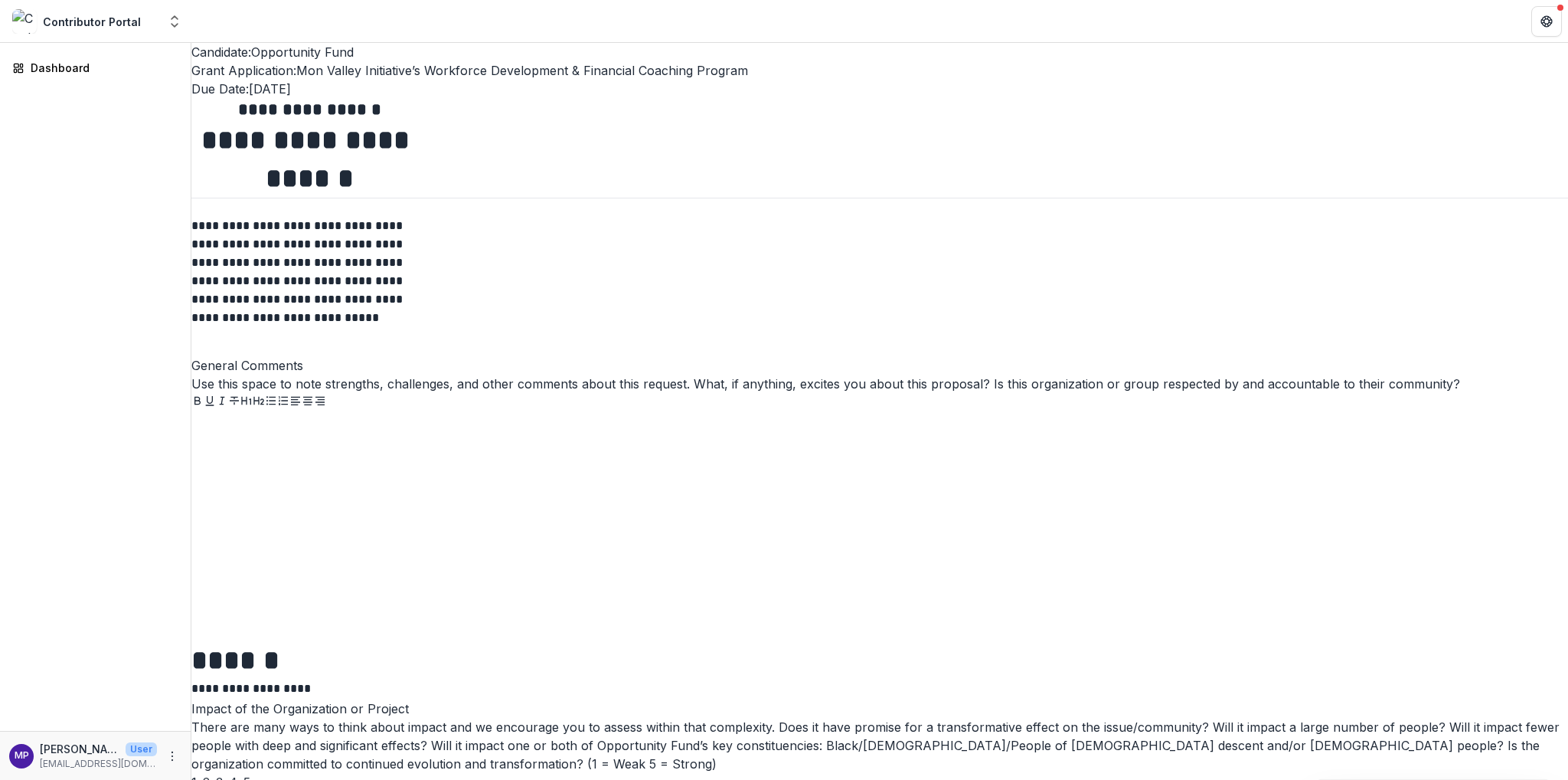
scroll to position [35, 0]
click at [237, 696] on span "4" at bounding box center [233, 783] width 9 height 15
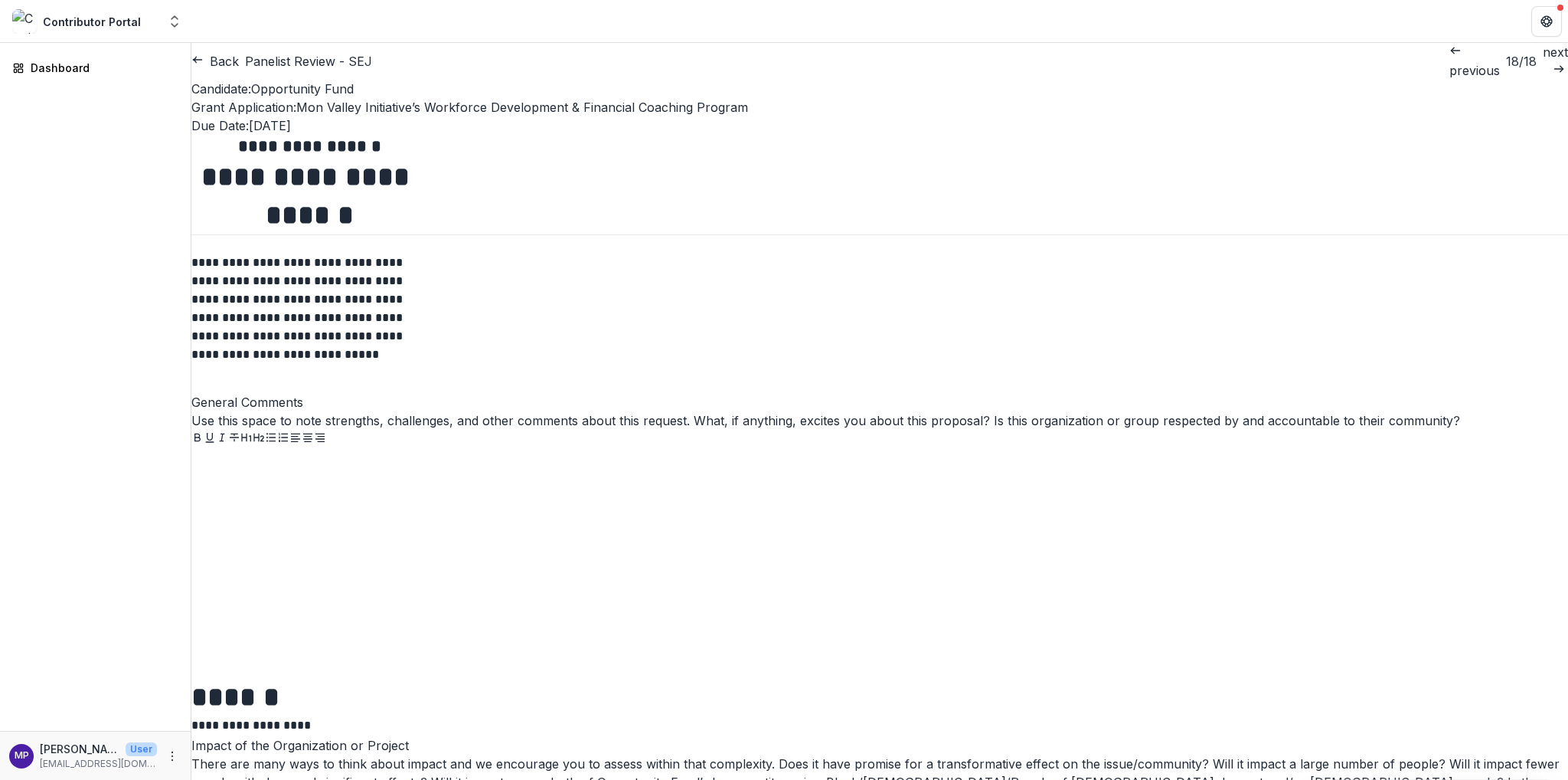
scroll to position [0, 0]
